Goal: Task Accomplishment & Management: Manage account settings

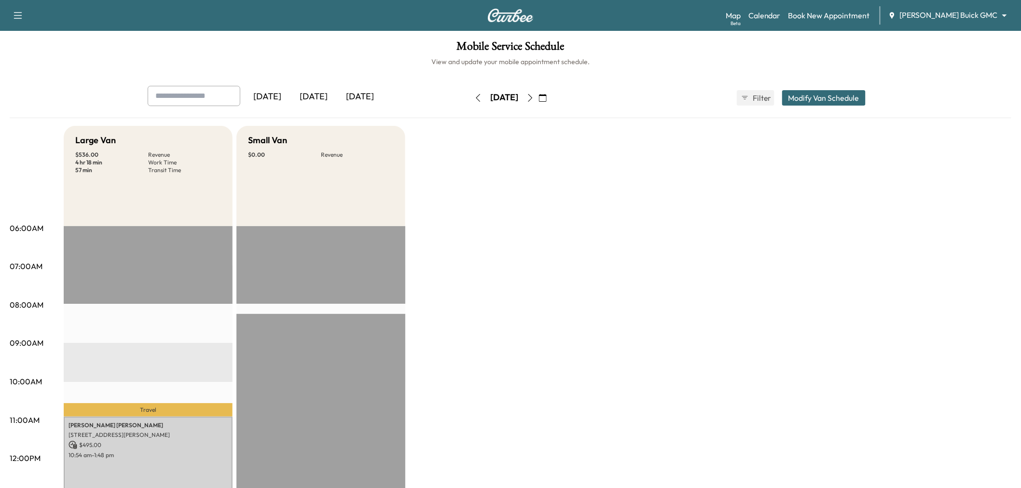
click at [373, 93] on div "[DATE]" at bounding box center [360, 97] width 46 height 22
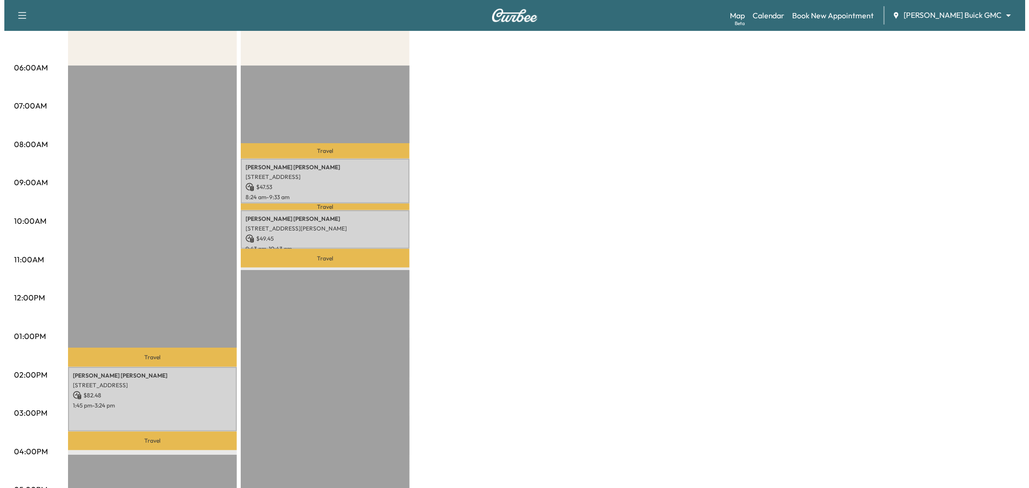
scroll to position [214, 0]
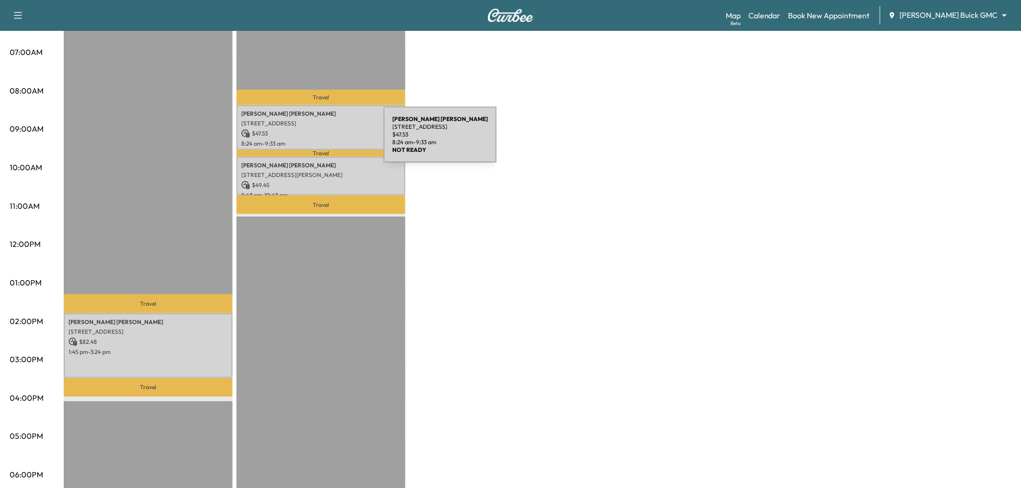
click at [311, 140] on p "8:24 am - 9:33 am" at bounding box center [320, 144] width 159 height 8
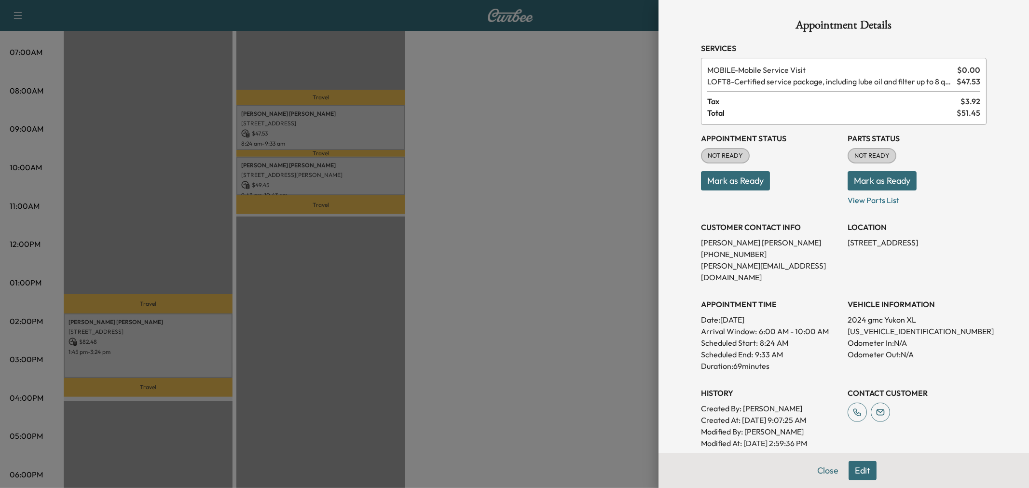
click at [490, 165] on div at bounding box center [514, 244] width 1029 height 488
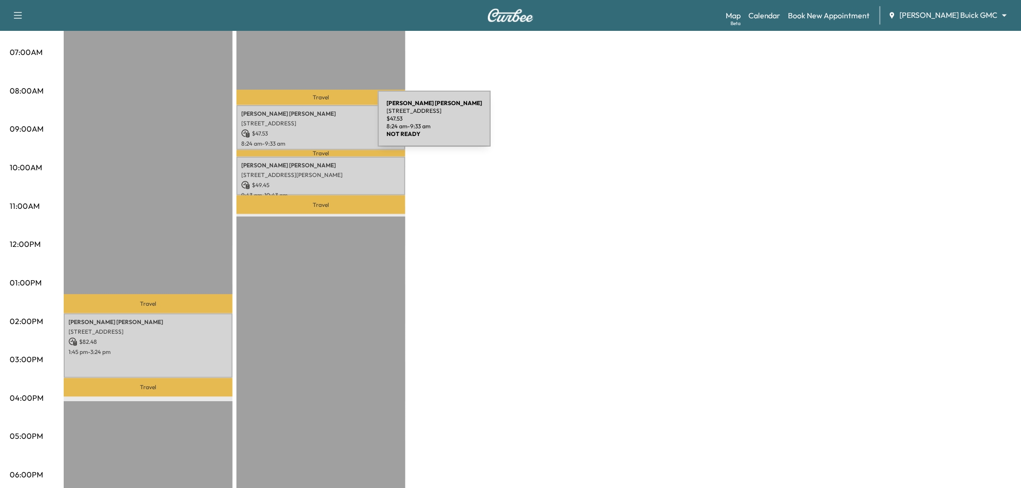
click at [305, 124] on p "[STREET_ADDRESS]" at bounding box center [320, 124] width 159 height 8
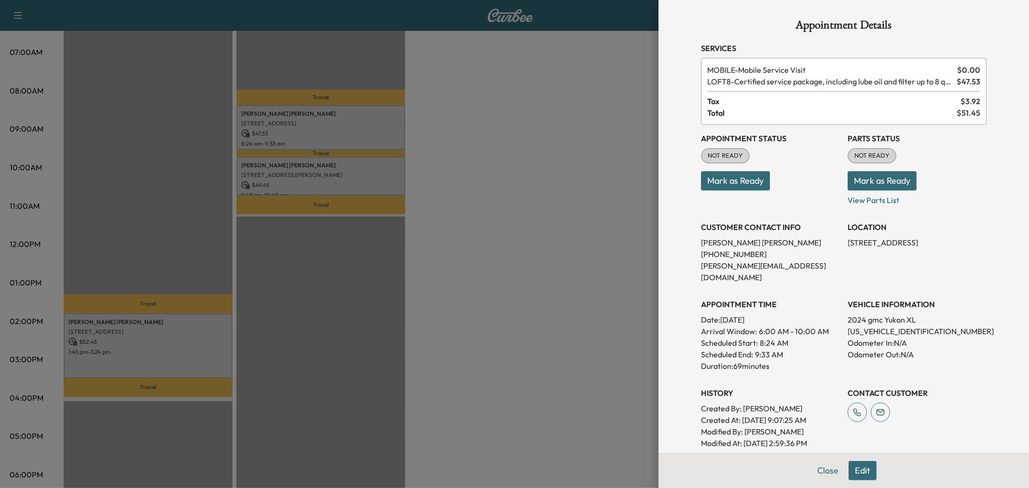
click at [305, 124] on div at bounding box center [514, 244] width 1029 height 488
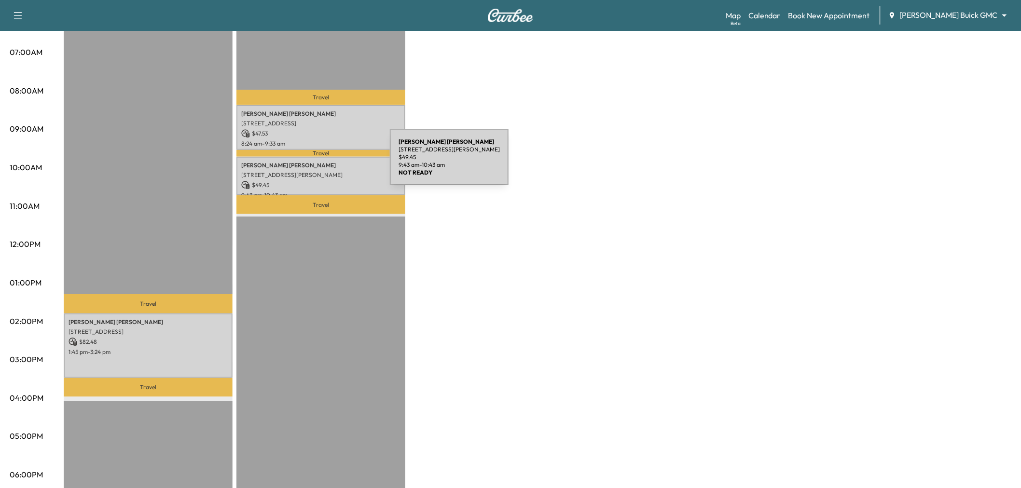
click at [317, 163] on p "[PERSON_NAME]" at bounding box center [320, 166] width 159 height 8
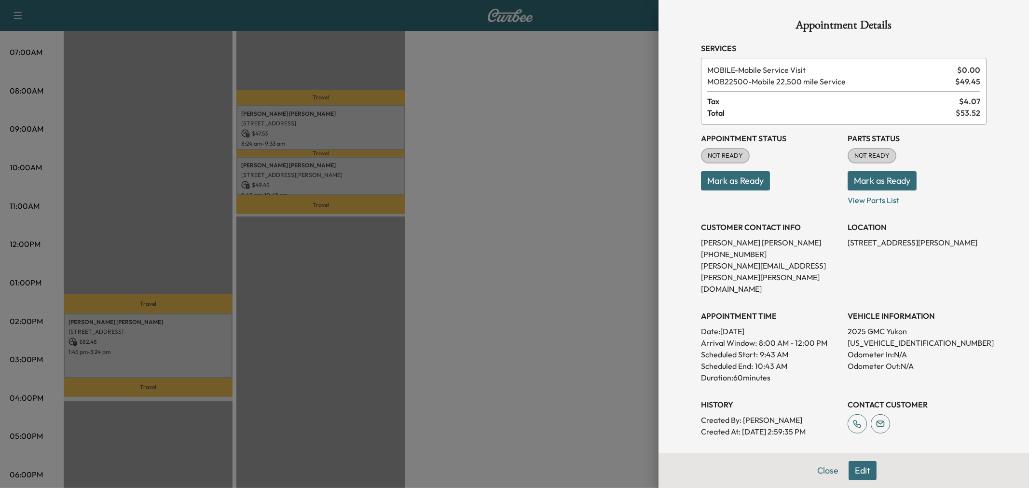
click at [326, 128] on div at bounding box center [514, 244] width 1029 height 488
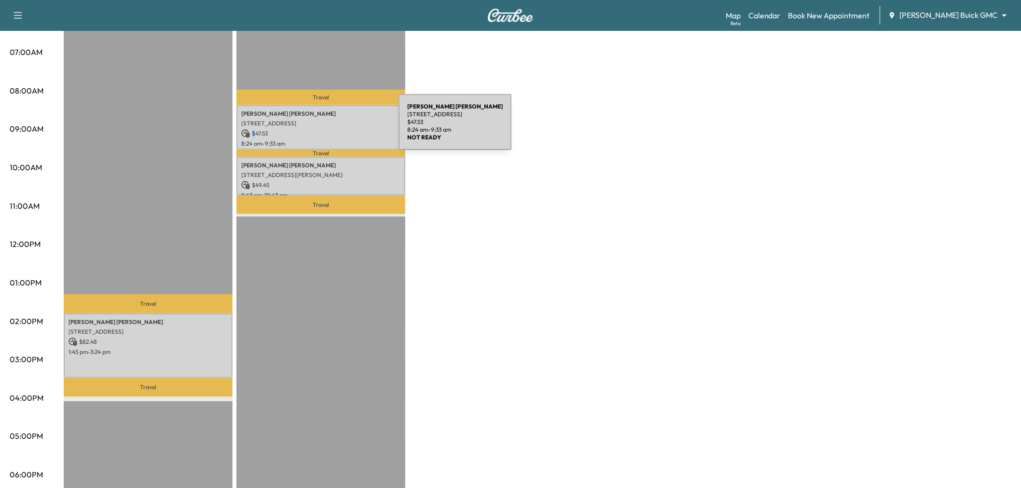
click at [326, 129] on p "$ 47.53" at bounding box center [320, 133] width 159 height 9
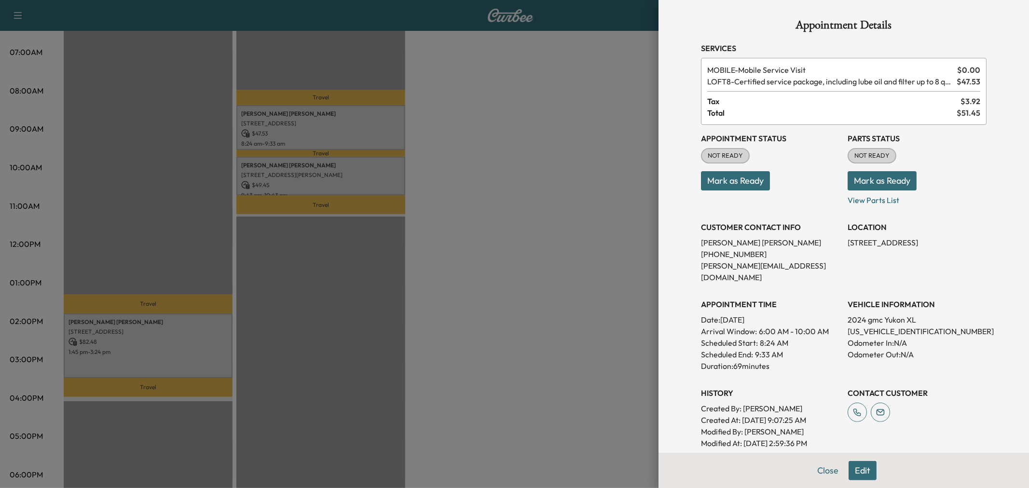
click at [451, 147] on div at bounding box center [514, 244] width 1029 height 488
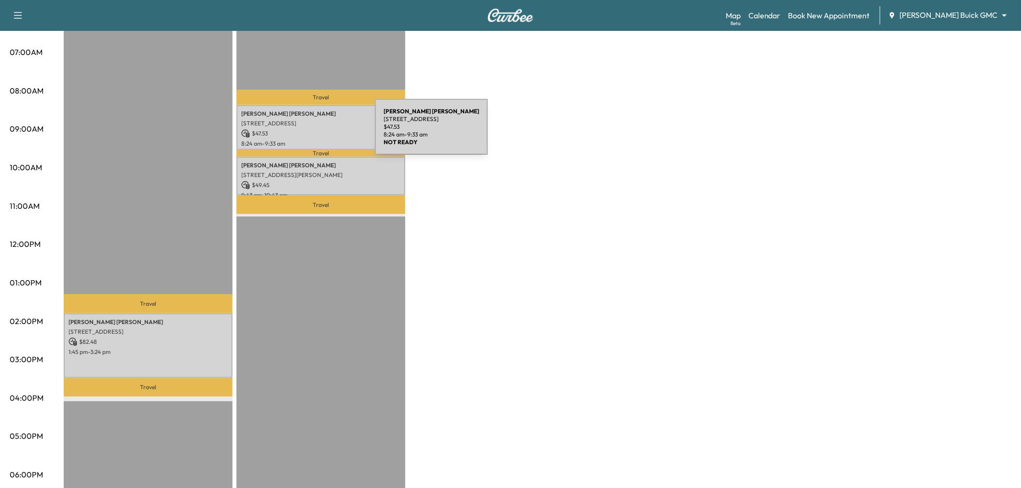
click at [302, 133] on p "$ 47.53" at bounding box center [320, 133] width 159 height 9
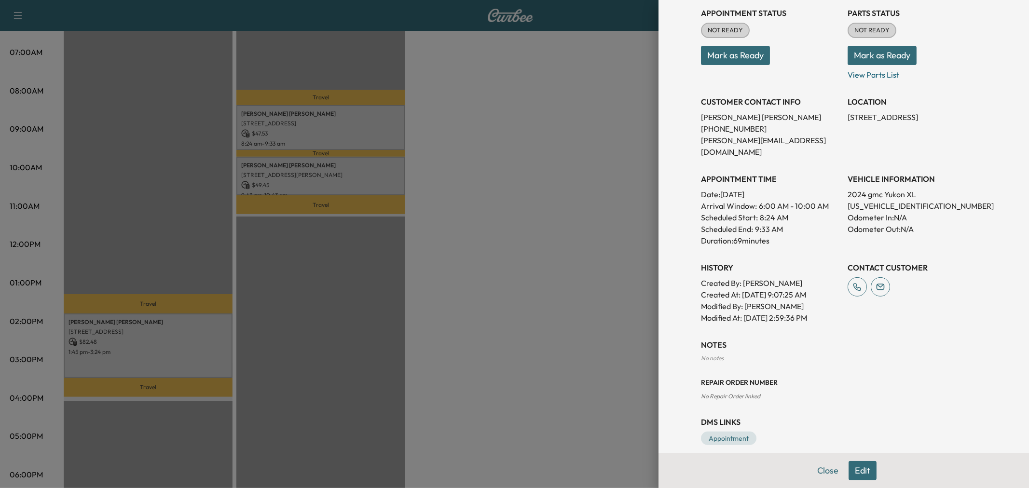
scroll to position [0, 0]
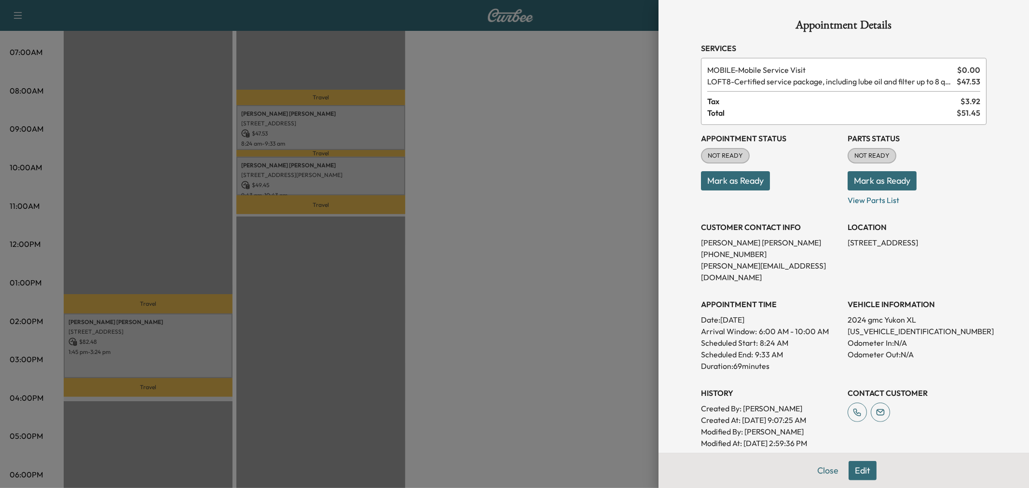
click at [473, 247] on div at bounding box center [514, 244] width 1029 height 488
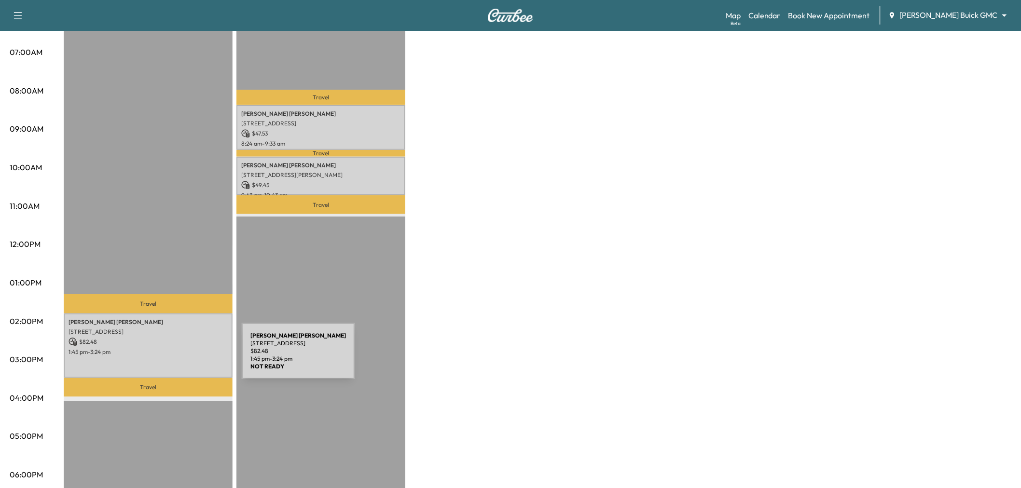
click at [169, 357] on div "[PERSON_NAME] [STREET_ADDRESS] $ 82.48 1:45 pm - 3:24 pm" at bounding box center [148, 346] width 169 height 64
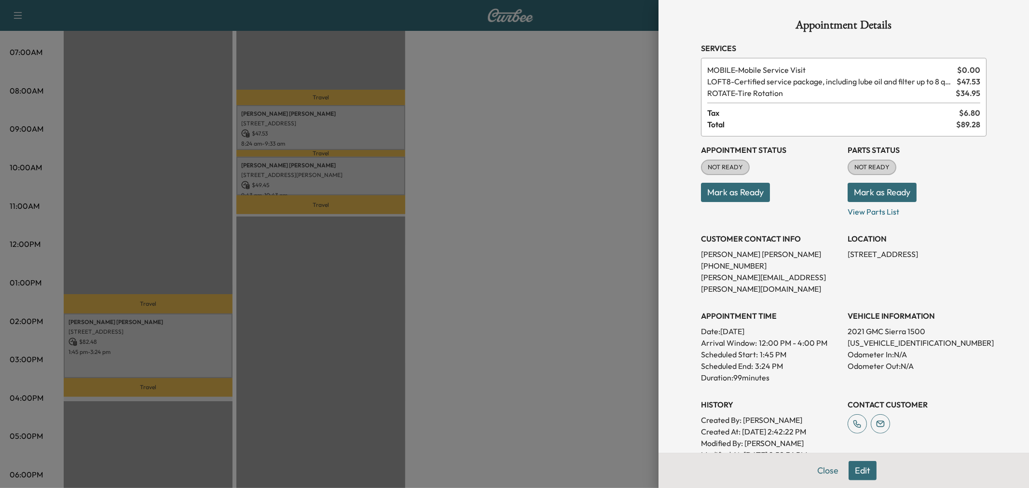
scroll to position [107, 0]
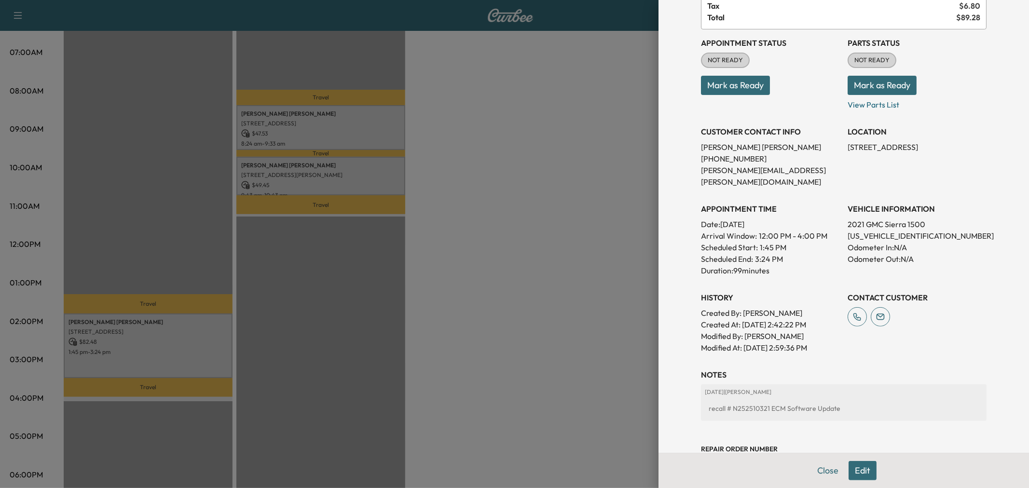
click at [544, 262] on div at bounding box center [514, 244] width 1029 height 488
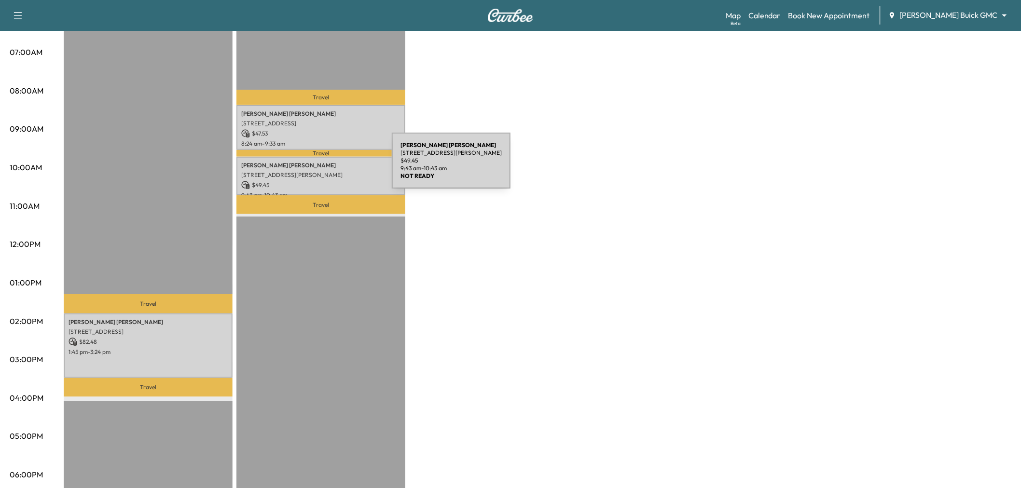
click at [302, 157] on div "[PERSON_NAME] [STREET_ADDRESS][PERSON_NAME] $ 49.45 9:43 am - 10:43 am" at bounding box center [320, 176] width 169 height 39
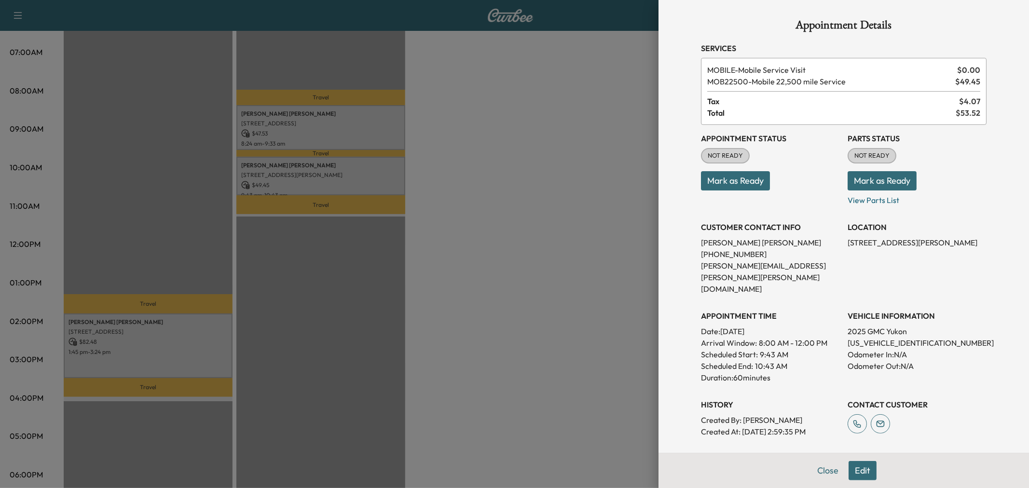
scroll to position [54, 0]
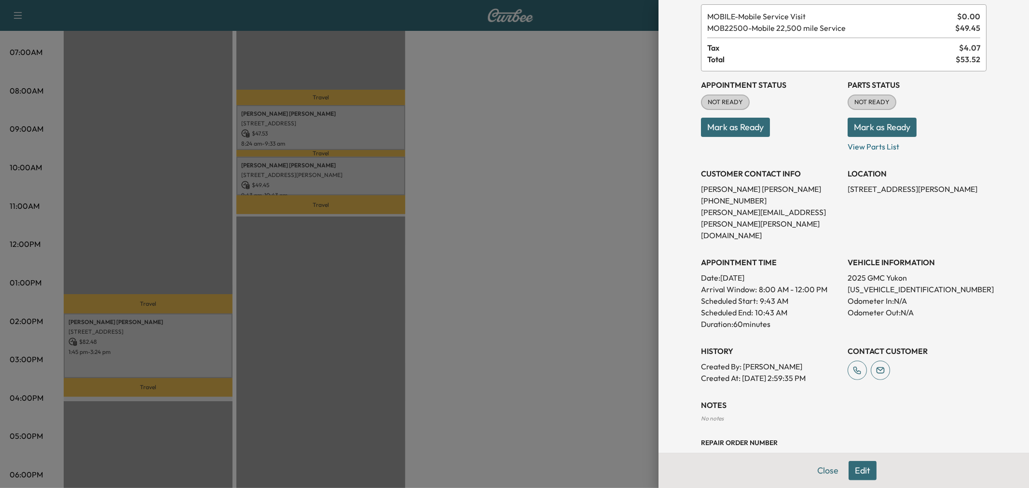
click at [124, 341] on div at bounding box center [514, 244] width 1029 height 488
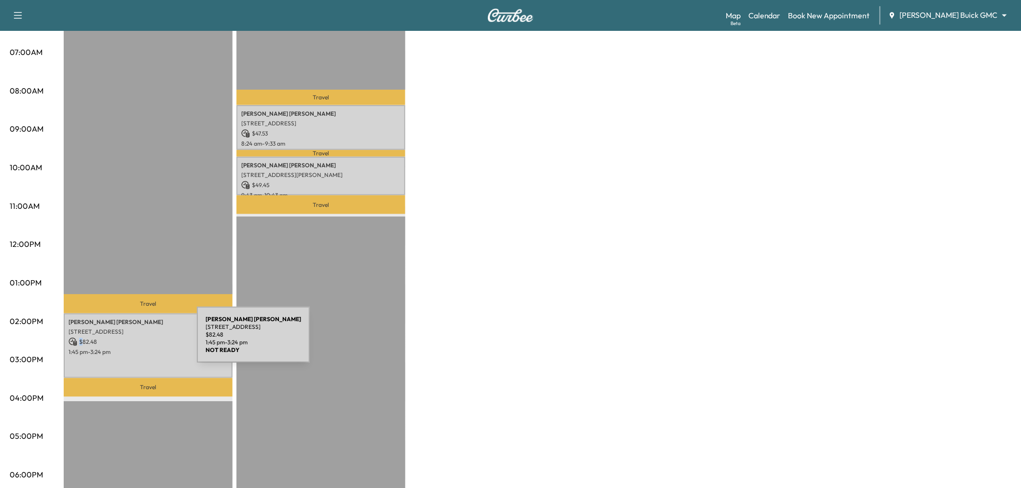
click at [124, 341] on p "$ 82.48" at bounding box center [148, 342] width 159 height 9
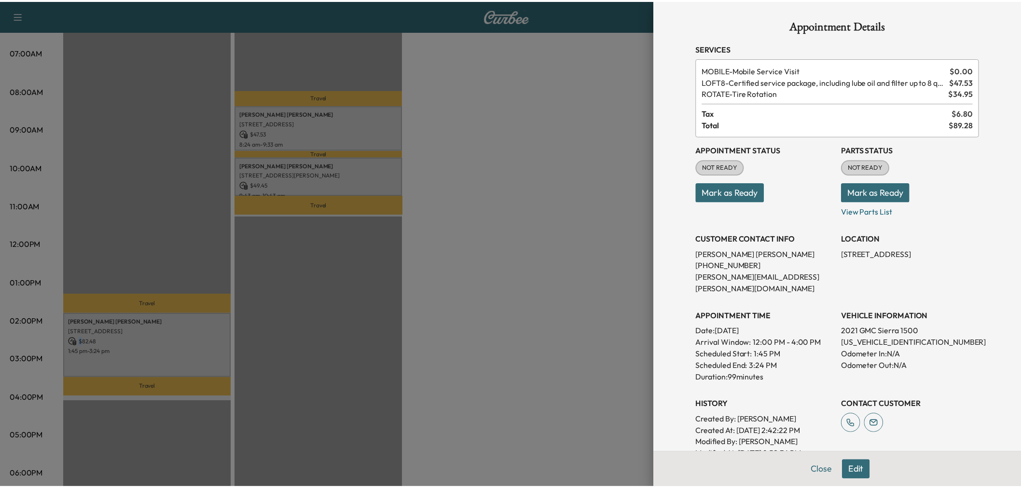
scroll to position [107, 0]
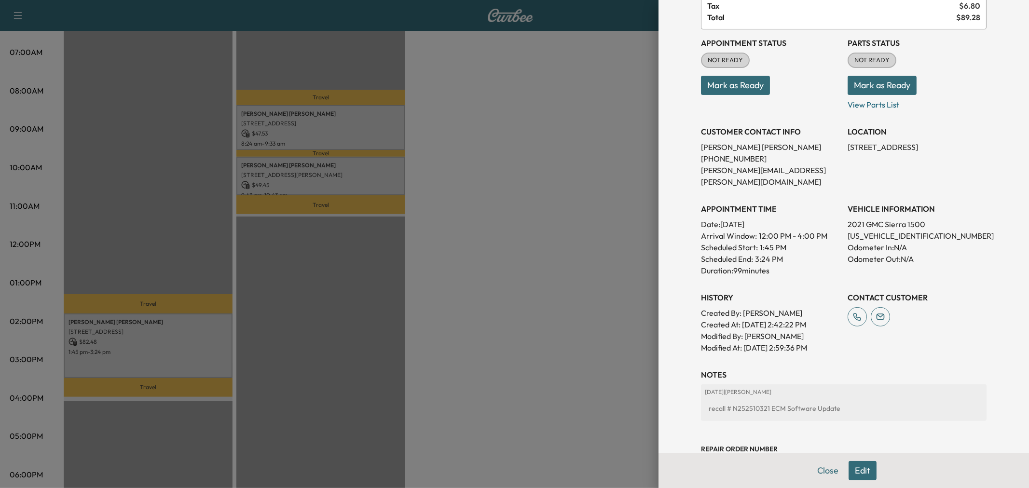
click at [385, 325] on div at bounding box center [514, 244] width 1029 height 488
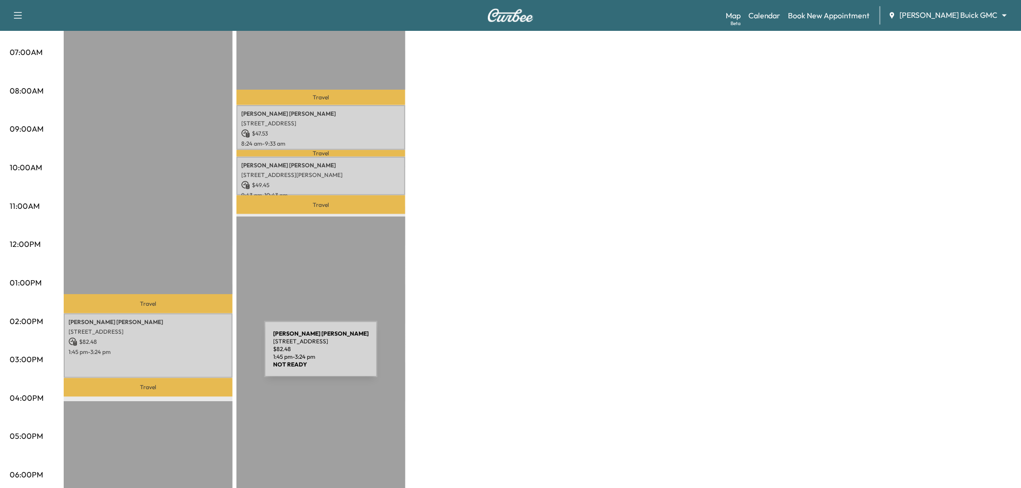
click at [192, 355] on div "[PERSON_NAME] [STREET_ADDRESS] $ 82.48 1:45 pm - 3:24 pm" at bounding box center [148, 346] width 169 height 64
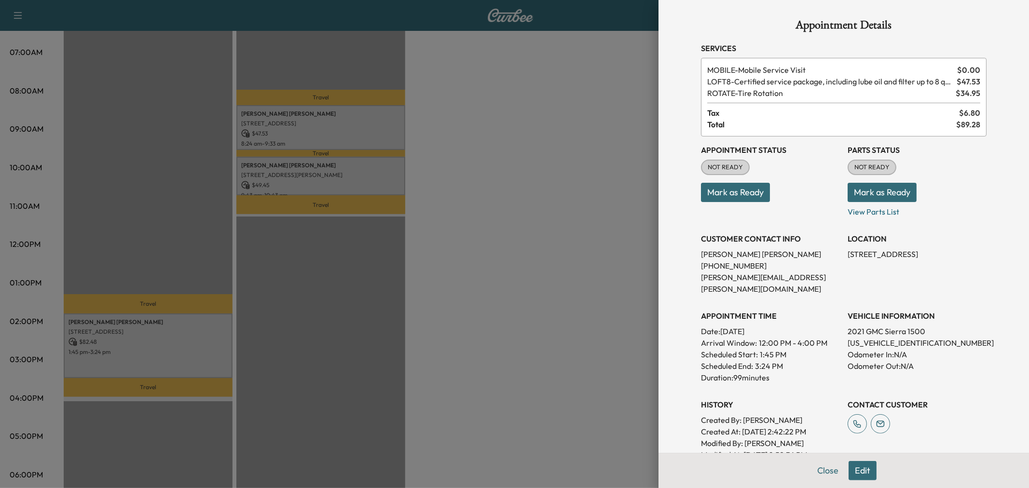
click at [450, 302] on div at bounding box center [514, 244] width 1029 height 488
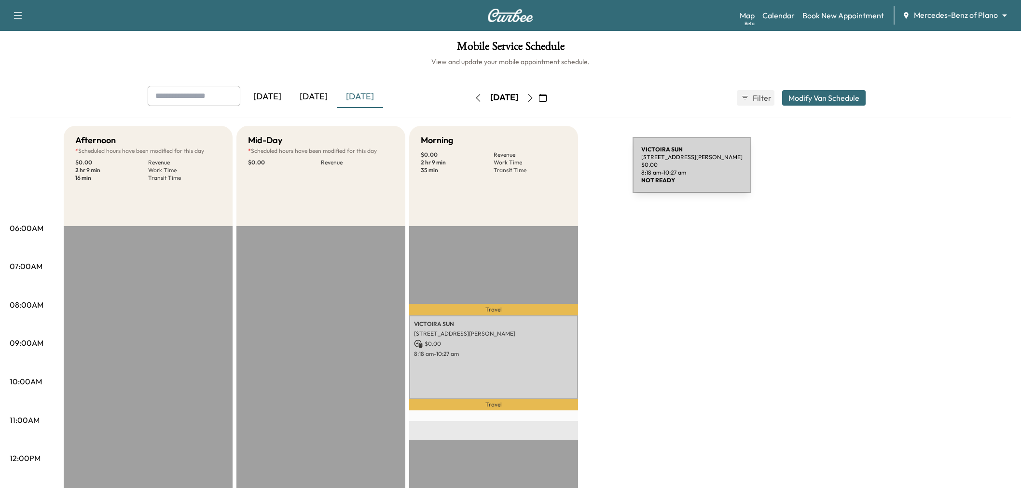
scroll to position [161, 0]
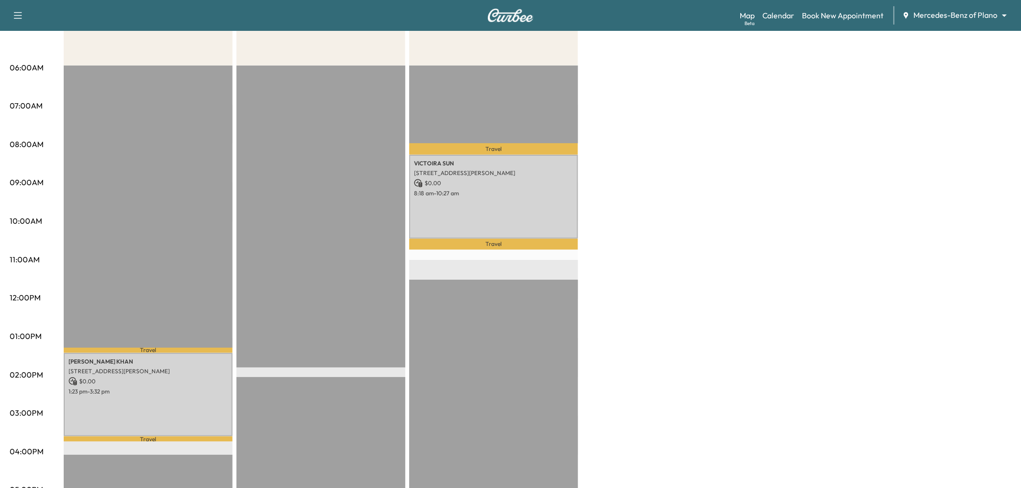
click at [645, 194] on div "Afternoon * Scheduled hours have been modified for this day $ 0.00 Revenue 2 hr…" at bounding box center [538, 327] width 948 height 724
click at [653, 199] on div "Afternoon * Scheduled hours have been modified for this day $ 0.00 Revenue 2 hr…" at bounding box center [538, 327] width 948 height 724
click at [746, 172] on div "Afternoon * Scheduled hours have been modified for this day $ 0.00 Revenue 2 hr…" at bounding box center [538, 327] width 948 height 724
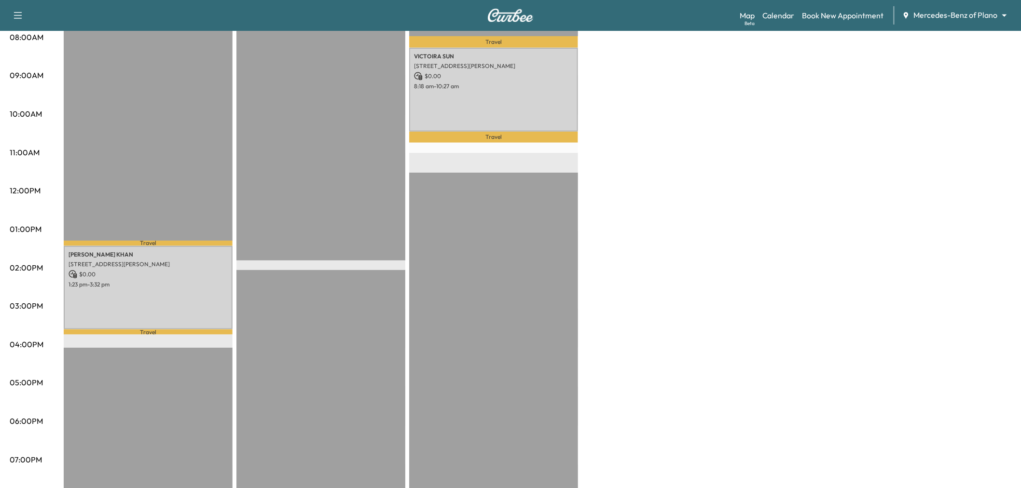
scroll to position [54, 0]
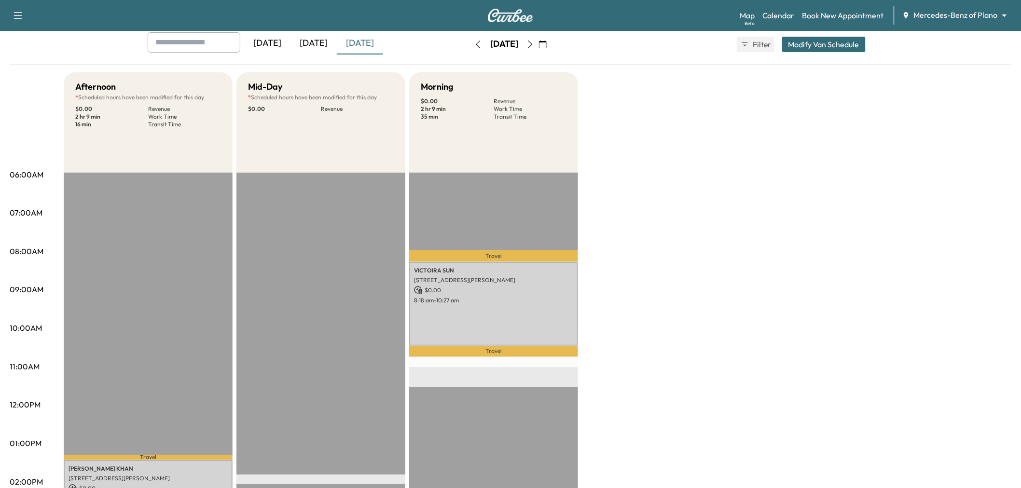
click at [538, 49] on button "button" at bounding box center [530, 44] width 16 height 15
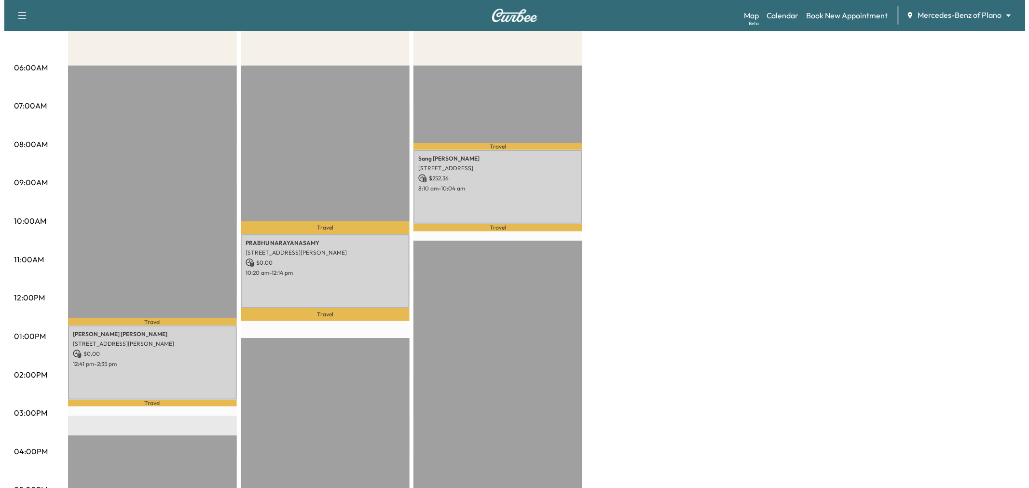
scroll to position [54, 0]
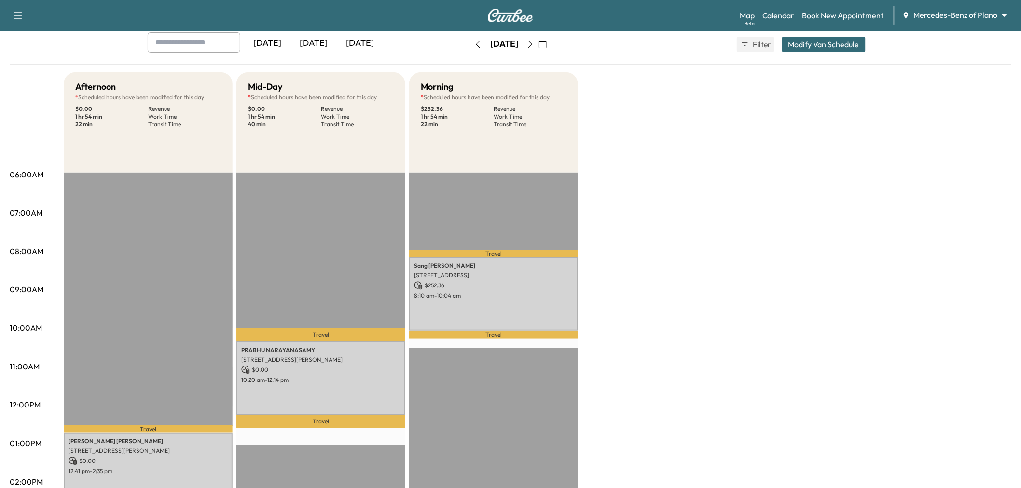
click at [836, 52] on div "Yesterday Today Tomorrow Friday, August 22 August 2025 S M T W T F S 27 28 29 3…" at bounding box center [510, 44] width 741 height 24
click at [837, 49] on button "Modify Van Schedule" at bounding box center [823, 44] width 83 height 15
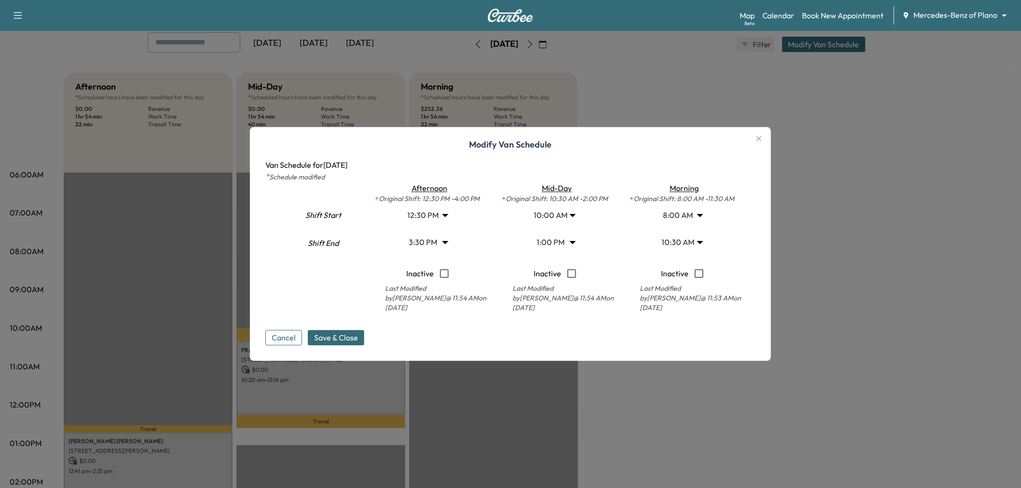
click at [567, 248] on body "Support Log Out Map Beta Calendar Book New Appointment Mercedes-Benz of Plano *…" at bounding box center [510, 190] width 1021 height 488
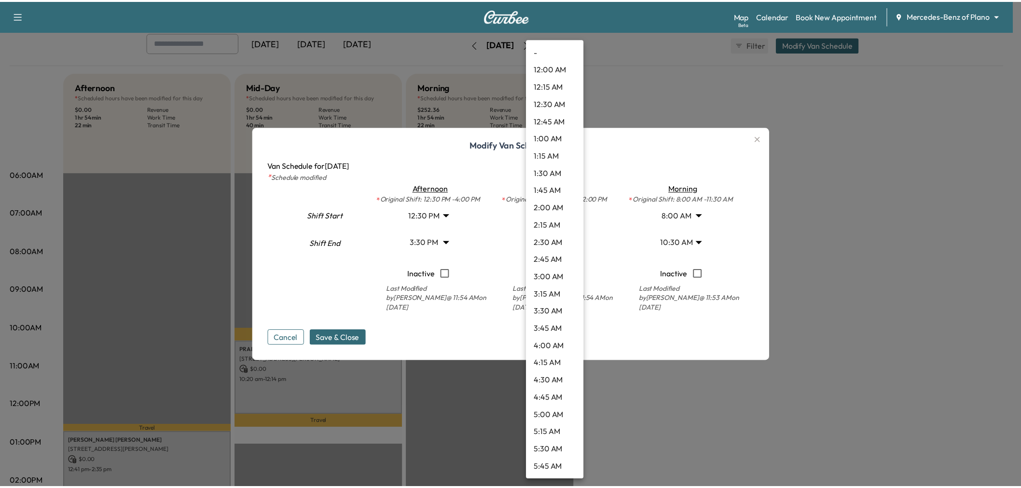
scroll to position [712, 0]
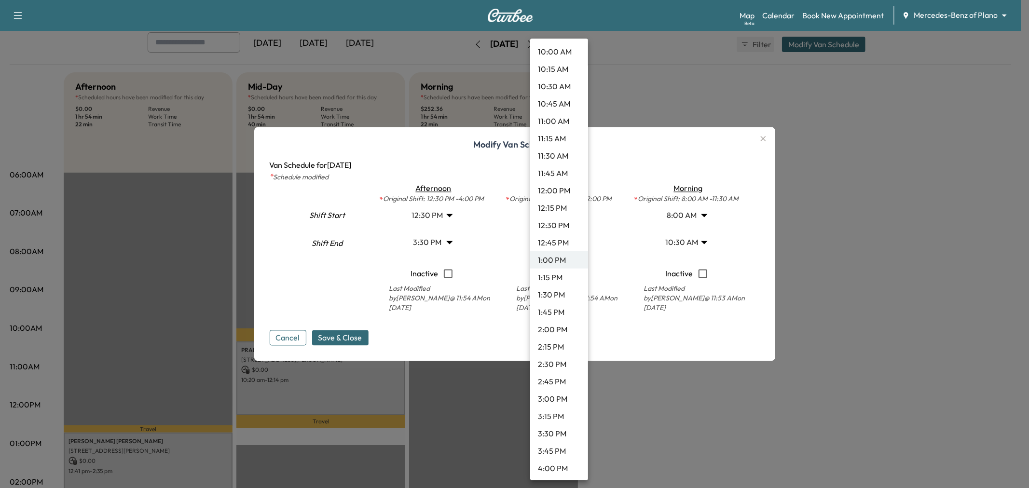
click at [556, 325] on li "2:00 PM" at bounding box center [559, 329] width 58 height 17
type input "**"
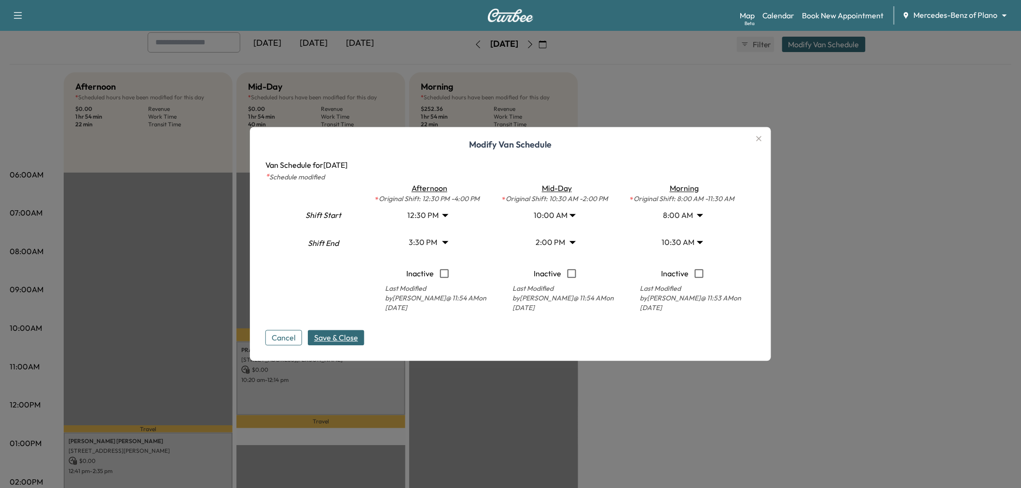
click at [327, 338] on span "Save & Close" at bounding box center [336, 338] width 44 height 12
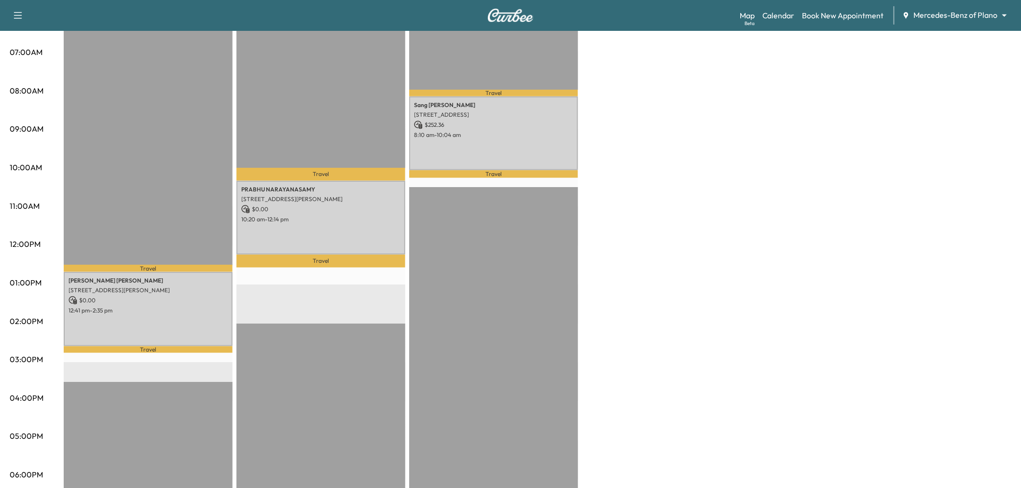
scroll to position [0, 0]
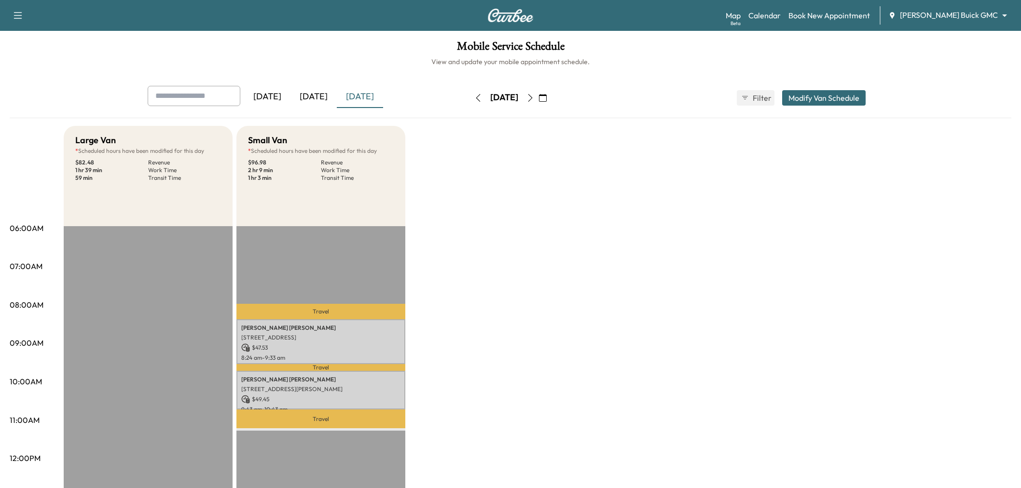
scroll to position [214, 0]
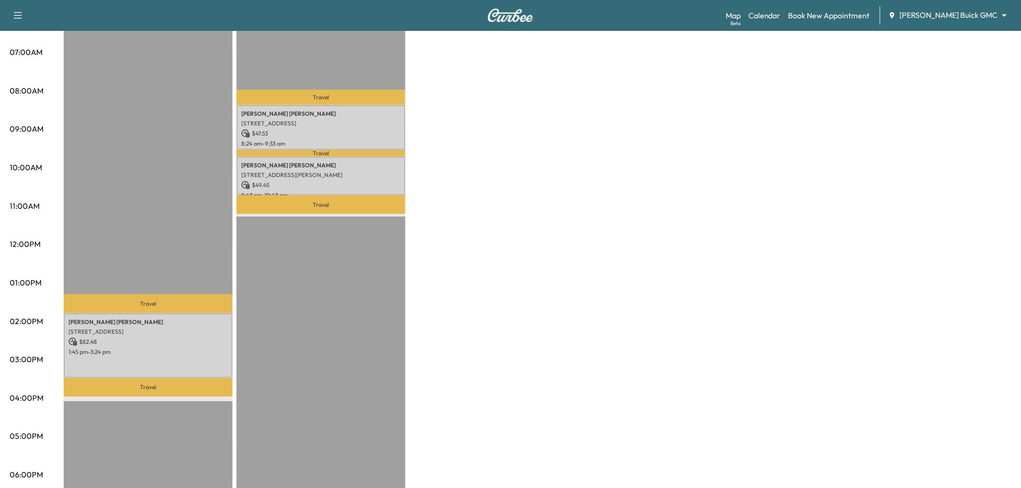
click at [535, 187] on div "Large Van * Scheduled hours have been modified for this day $ 82.48 Revenue 1 h…" at bounding box center [538, 274] width 948 height 724
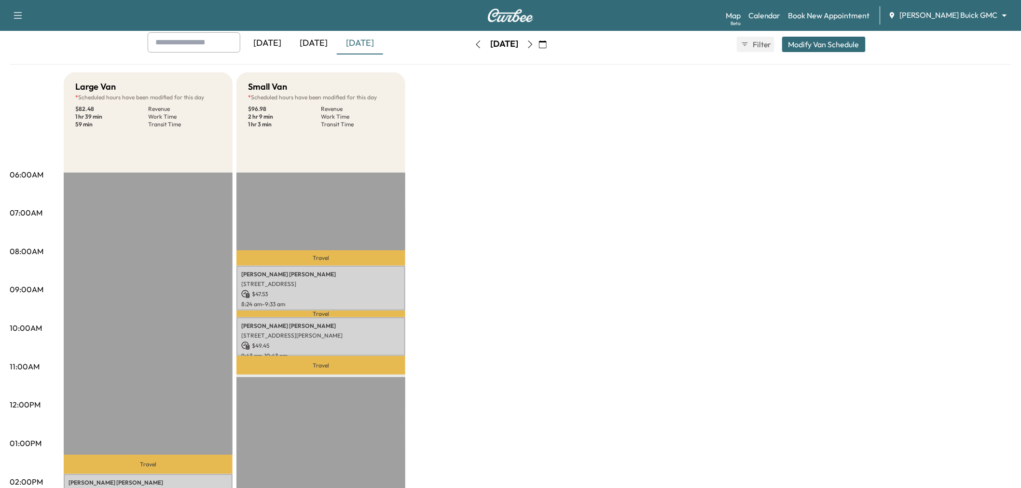
click at [534, 44] on icon "button" at bounding box center [530, 45] width 8 height 8
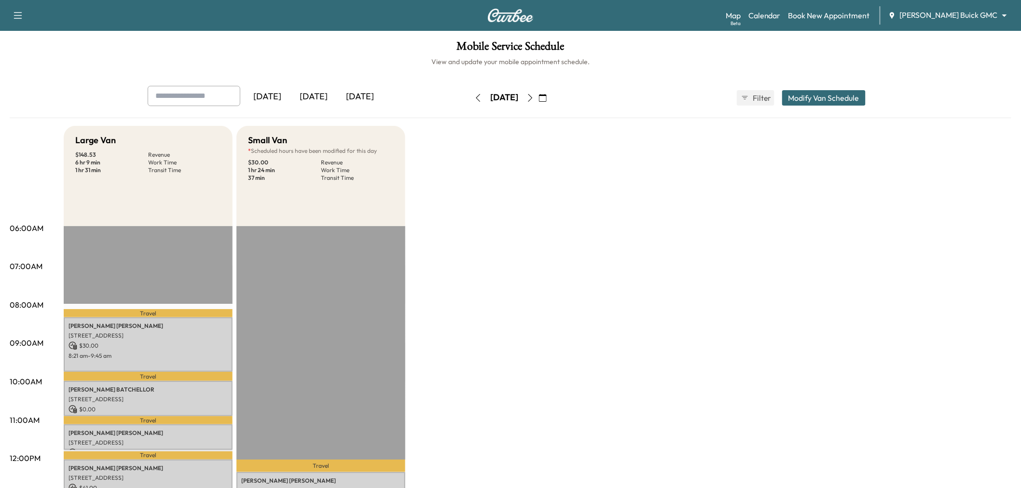
scroll to position [161, 0]
